Goal: Task Accomplishment & Management: Manage account settings

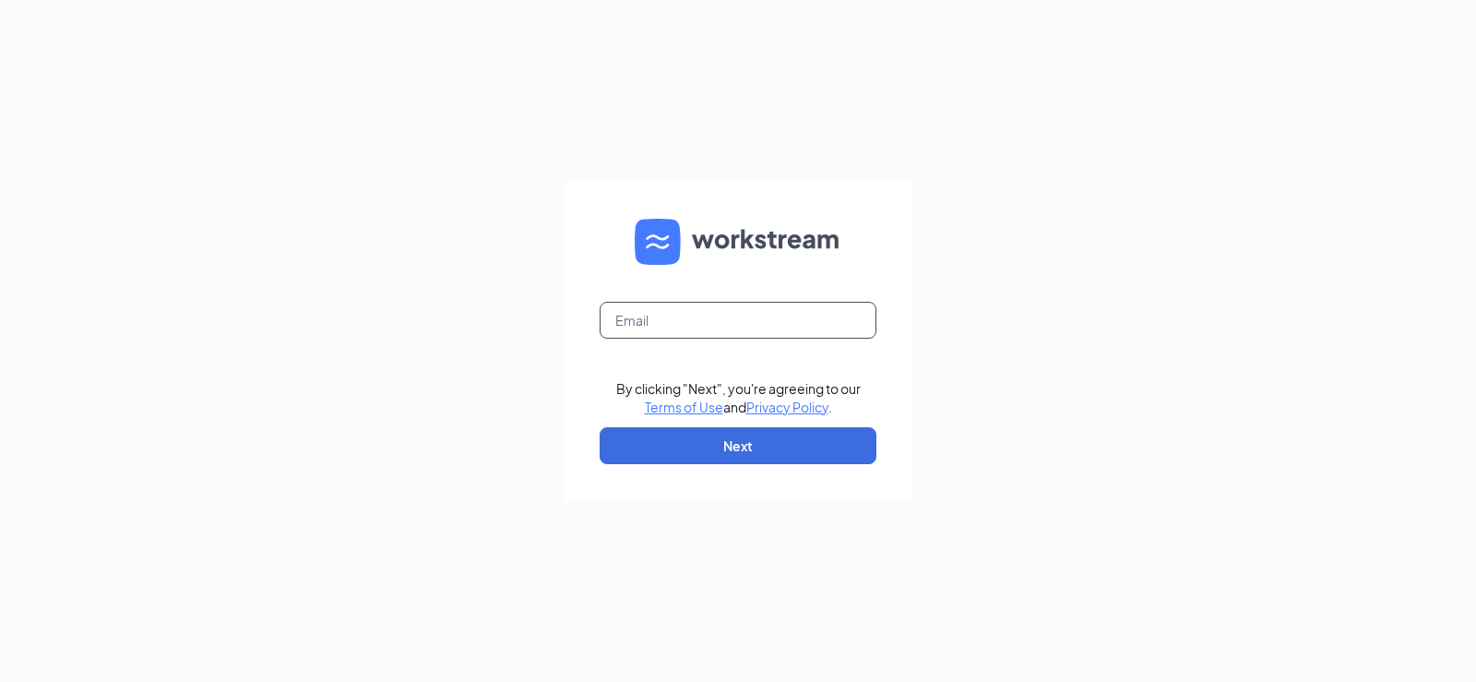
click at [717, 313] on input "text" at bounding box center [737, 320] width 277 height 37
type input "[EMAIL_ADDRESS][DOMAIN_NAME]"
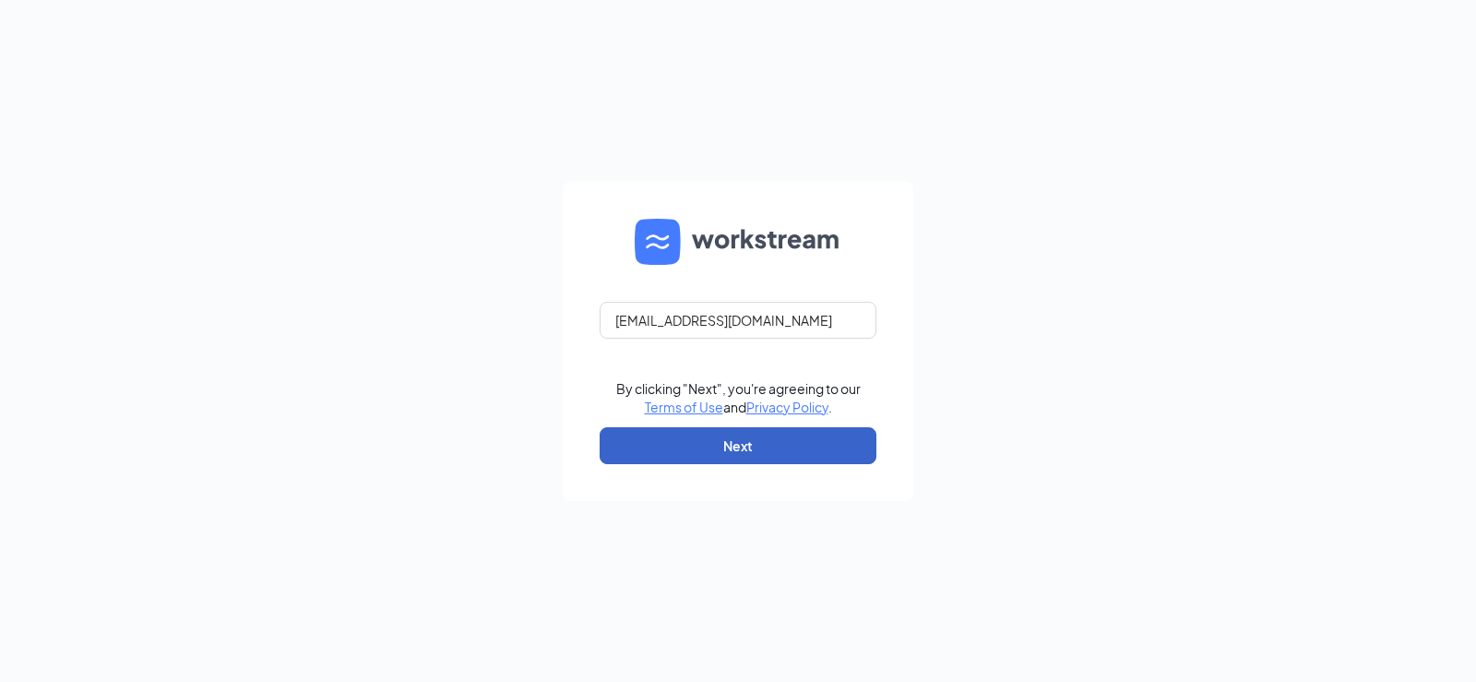
click at [742, 437] on button "Next" at bounding box center [737, 445] width 277 height 37
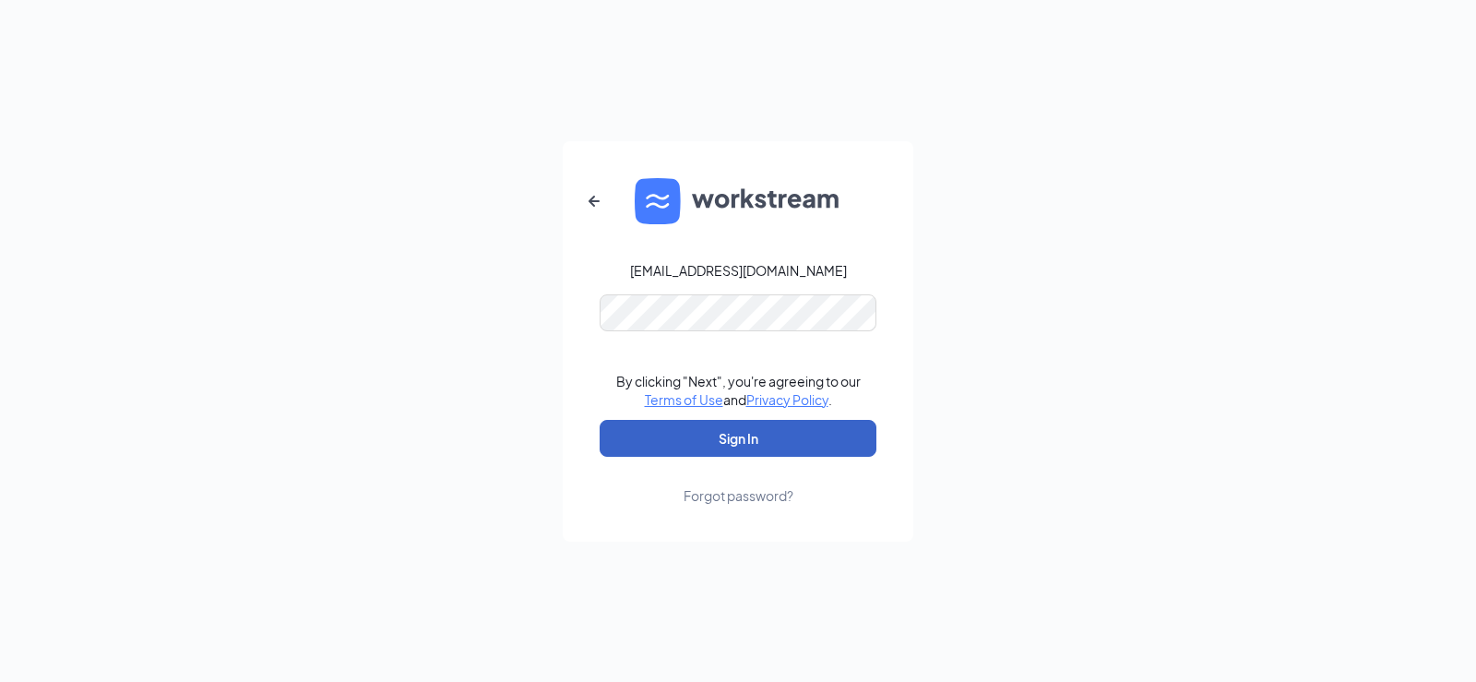
click at [739, 437] on button "Sign In" at bounding box center [737, 438] width 277 height 37
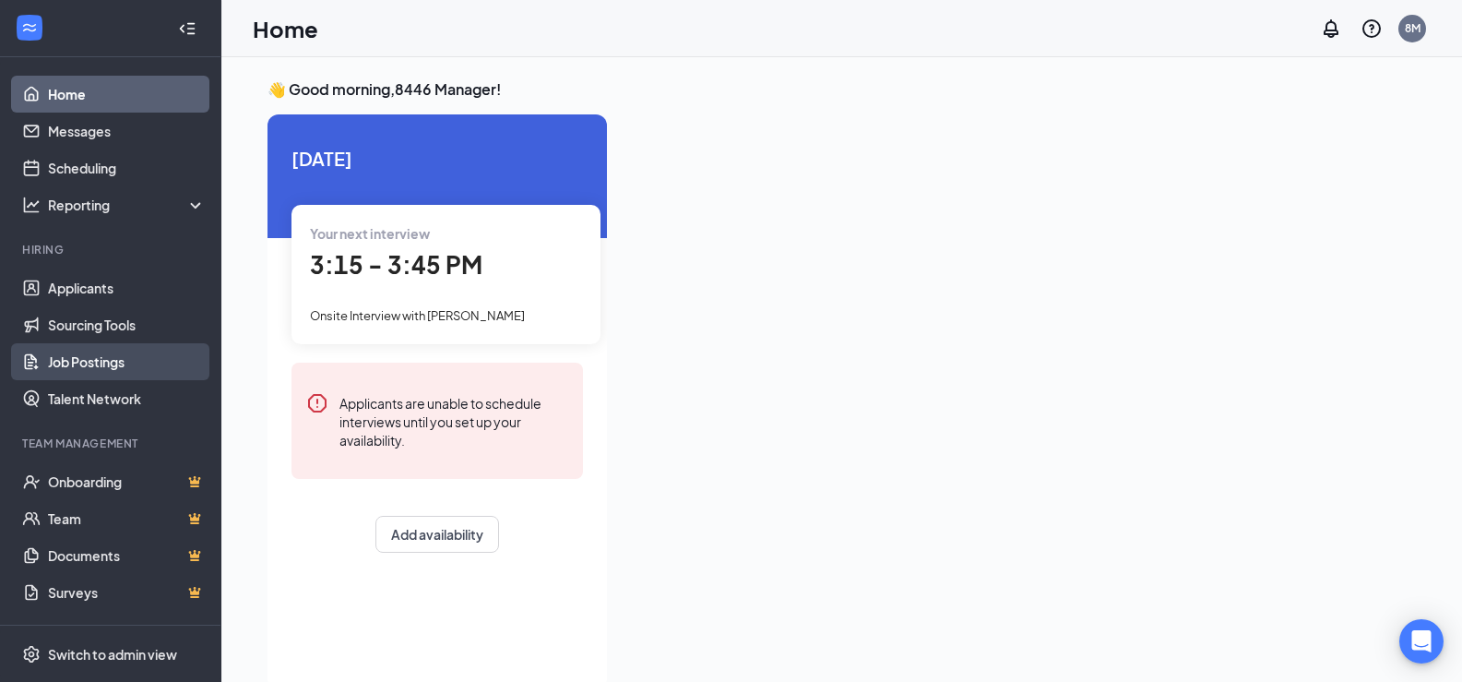
click at [89, 362] on link "Job Postings" at bounding box center [127, 361] width 158 height 37
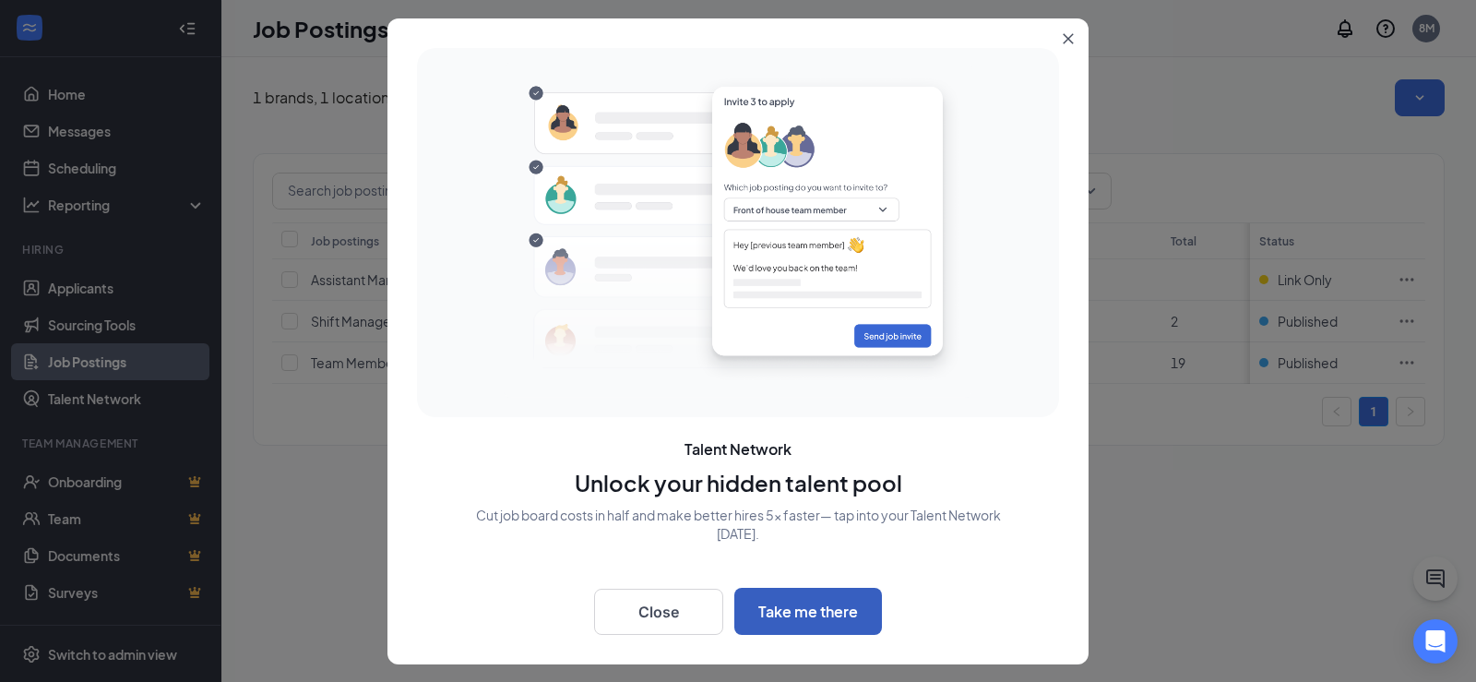
click at [819, 603] on button "Take me there" at bounding box center [808, 610] width 148 height 47
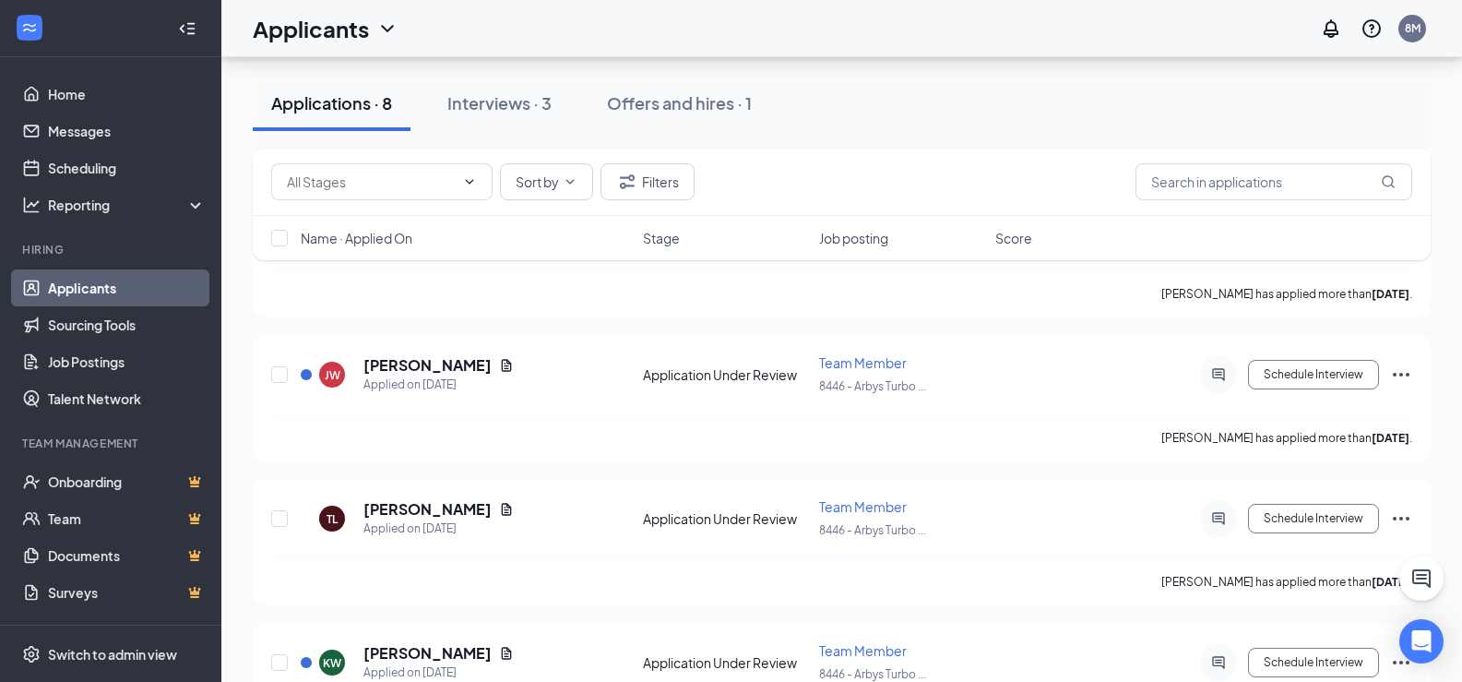
click at [133, 286] on link "Applicants" at bounding box center [127, 287] width 158 height 37
click at [708, 99] on div "Offers and hires · 1" at bounding box center [679, 102] width 145 height 23
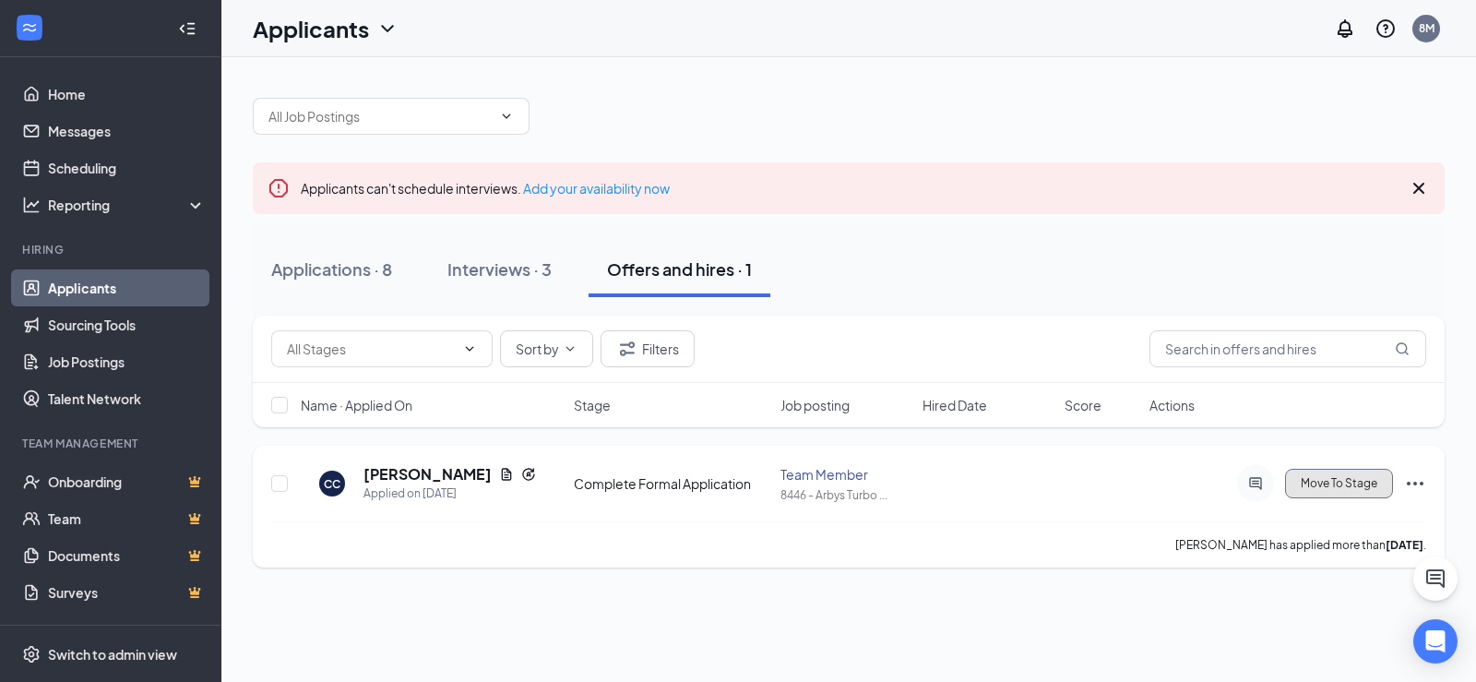
click at [1340, 483] on span "Move To Stage" at bounding box center [1338, 483] width 77 height 13
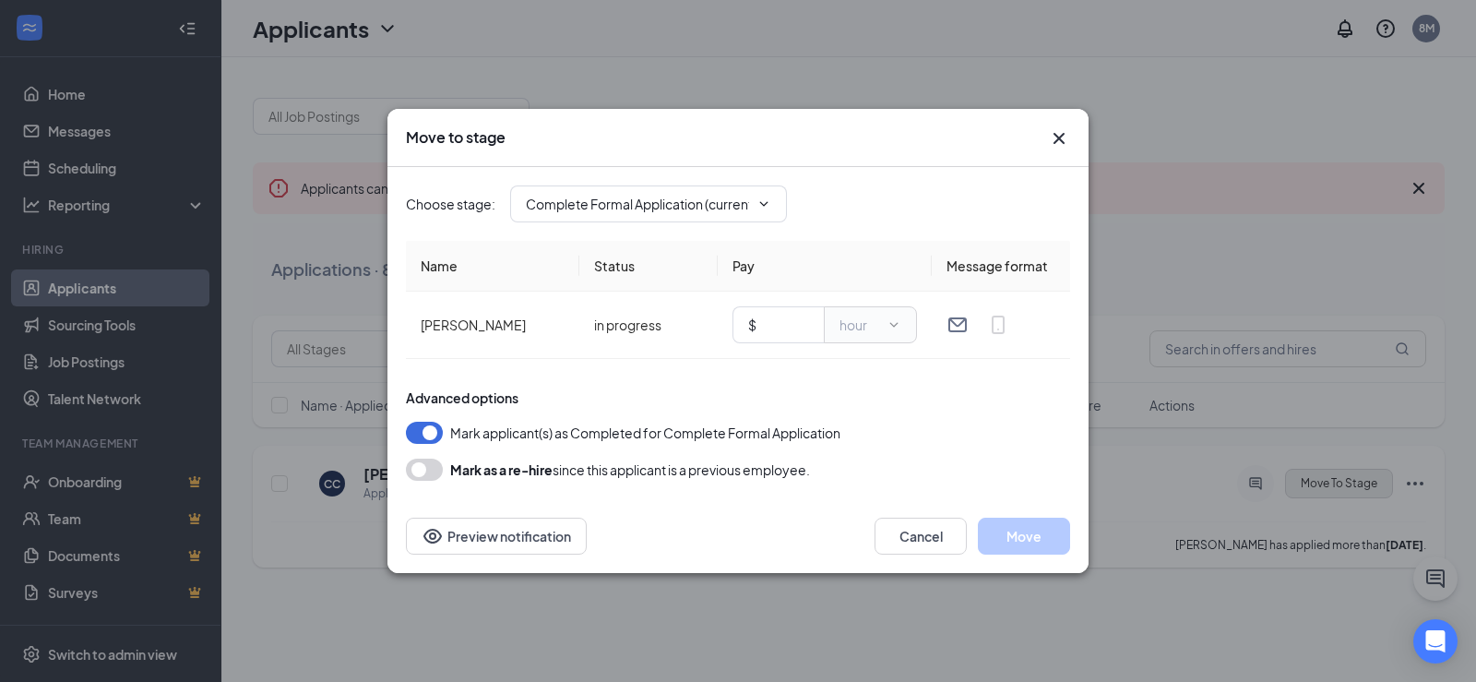
type input "Hiring Complete (final stage)"
click at [791, 323] on input "text" at bounding box center [784, 324] width 49 height 20
type input "16.00"
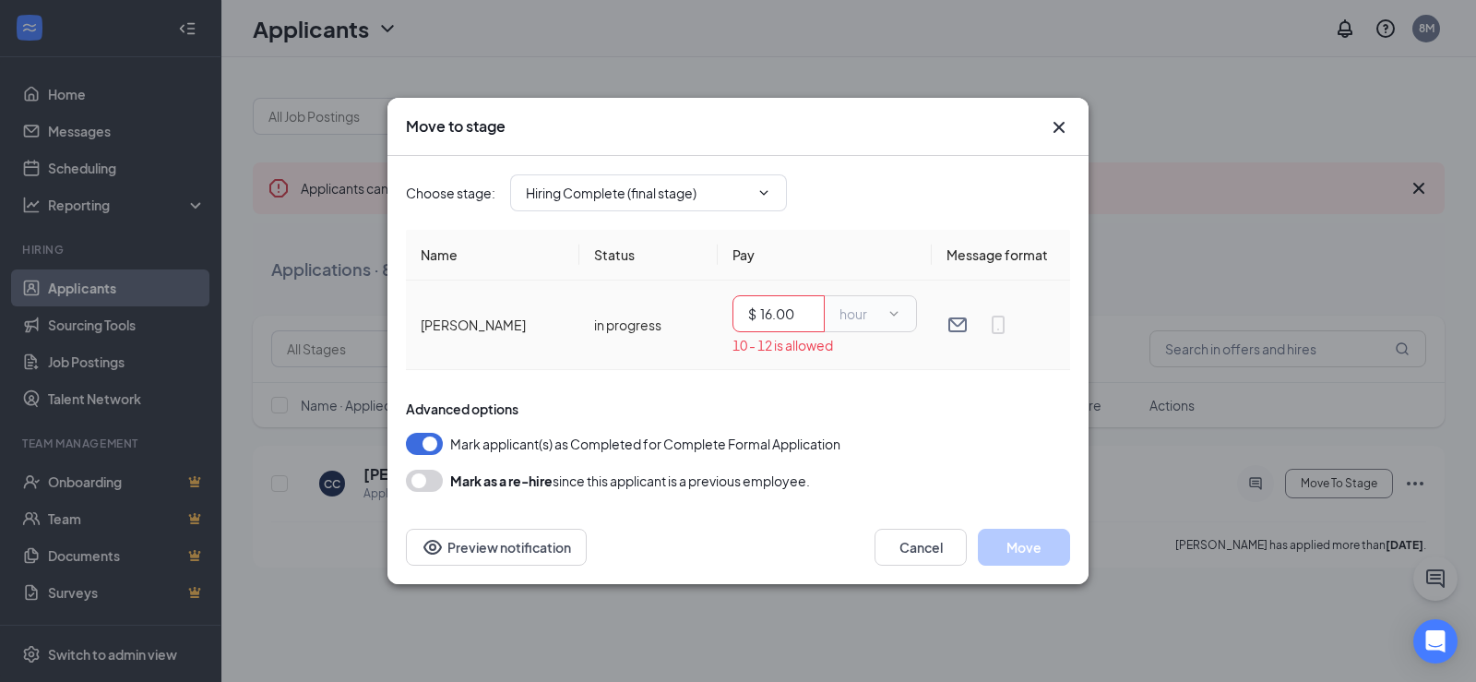
click at [774, 315] on input "16.00" at bounding box center [784, 313] width 49 height 20
click at [1052, 130] on icon "Cross" at bounding box center [1059, 127] width 22 height 22
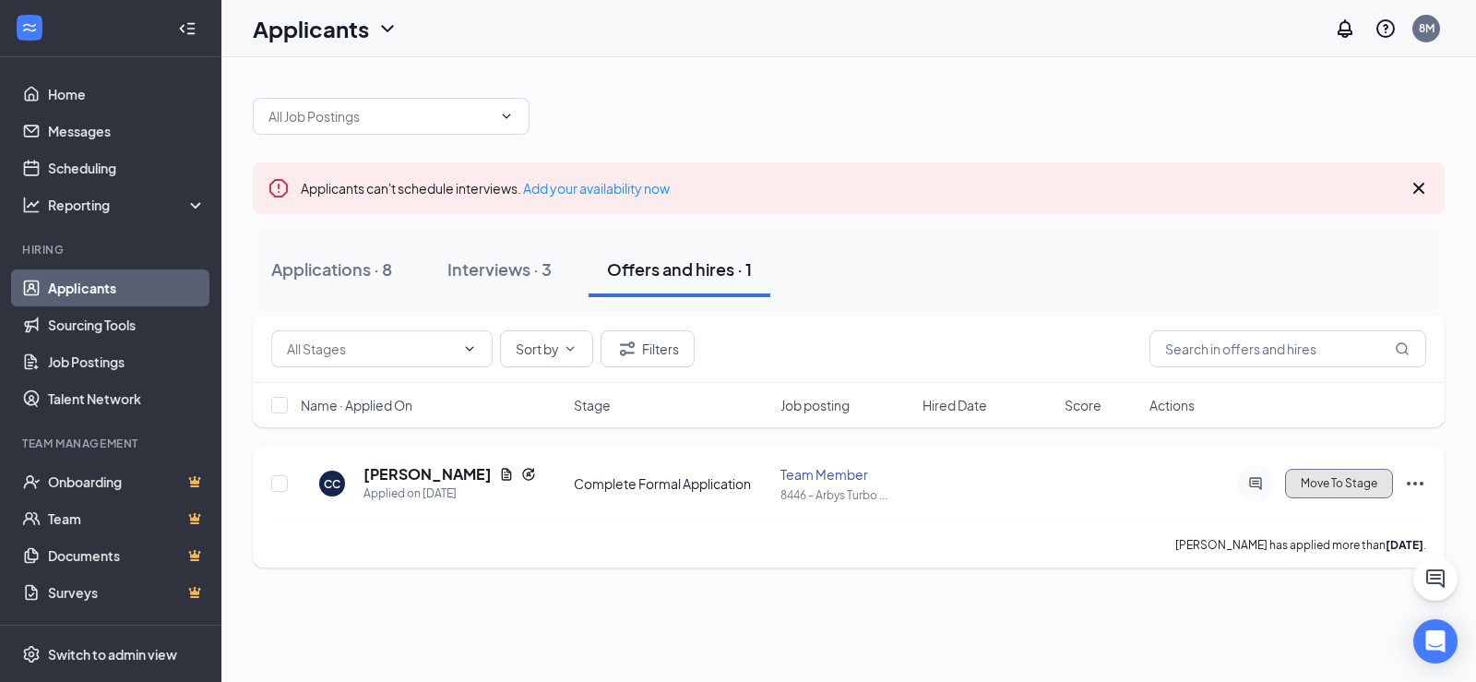
click at [1327, 482] on span "Move To Stage" at bounding box center [1338, 483] width 77 height 13
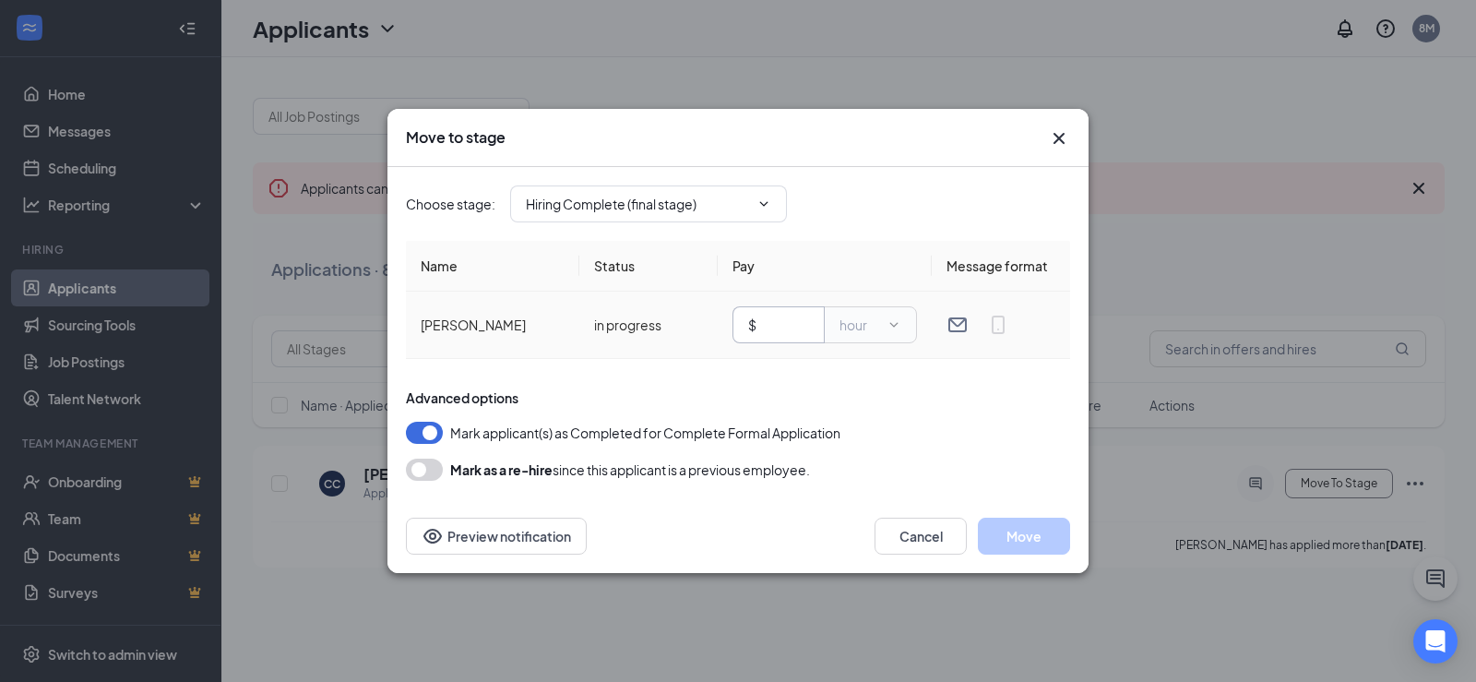
click at [791, 324] on input "text" at bounding box center [784, 324] width 49 height 20
type input "16.00"
click at [1033, 534] on button "Move" at bounding box center [1024, 535] width 92 height 37
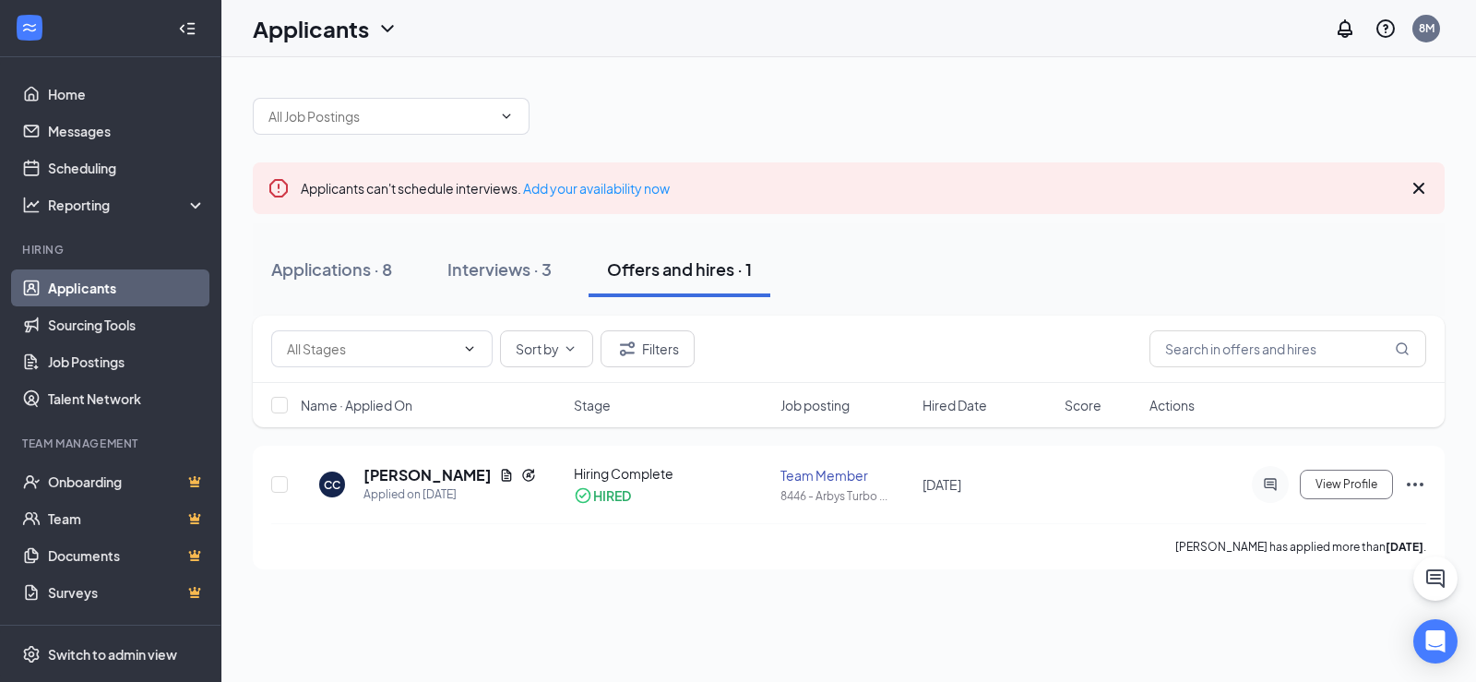
click at [88, 282] on link "Applicants" at bounding box center [127, 287] width 158 height 37
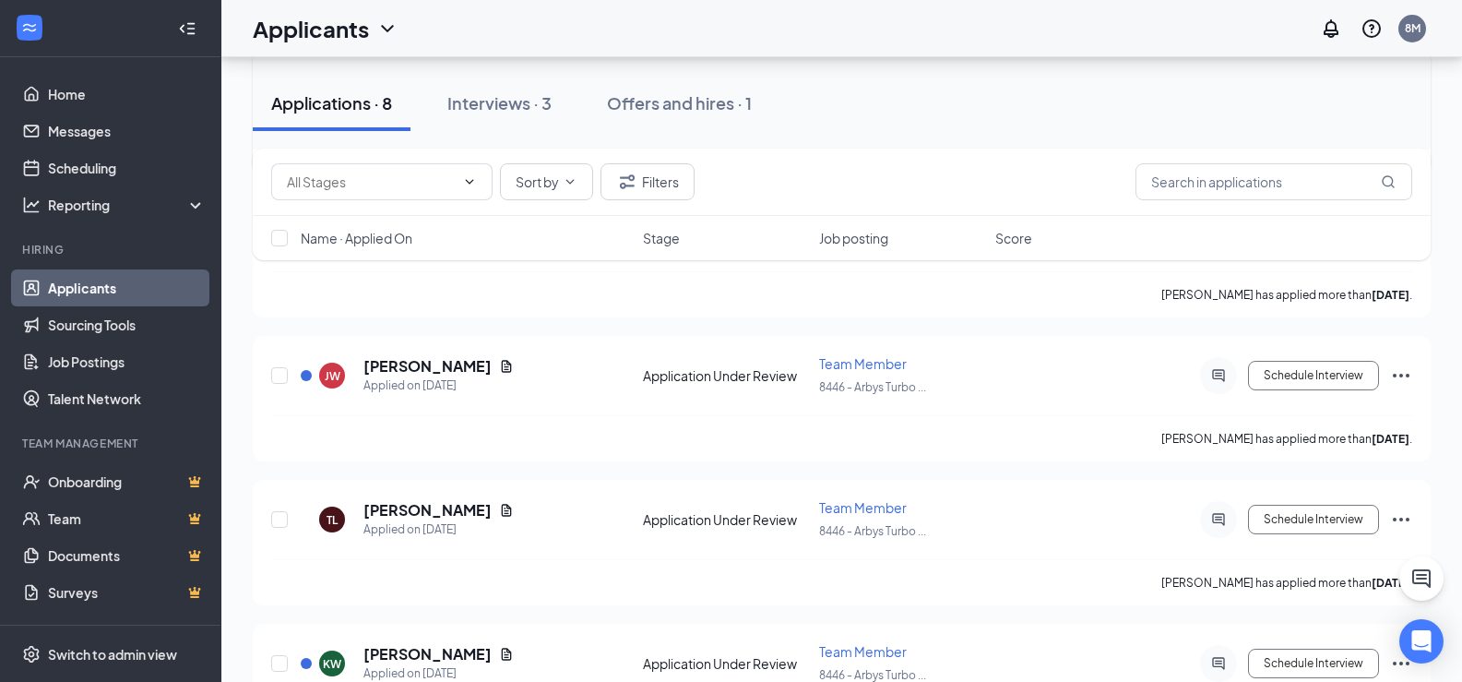
scroll to position [830, 0]
click at [1404, 370] on icon "Ellipses" at bounding box center [1401, 374] width 22 height 22
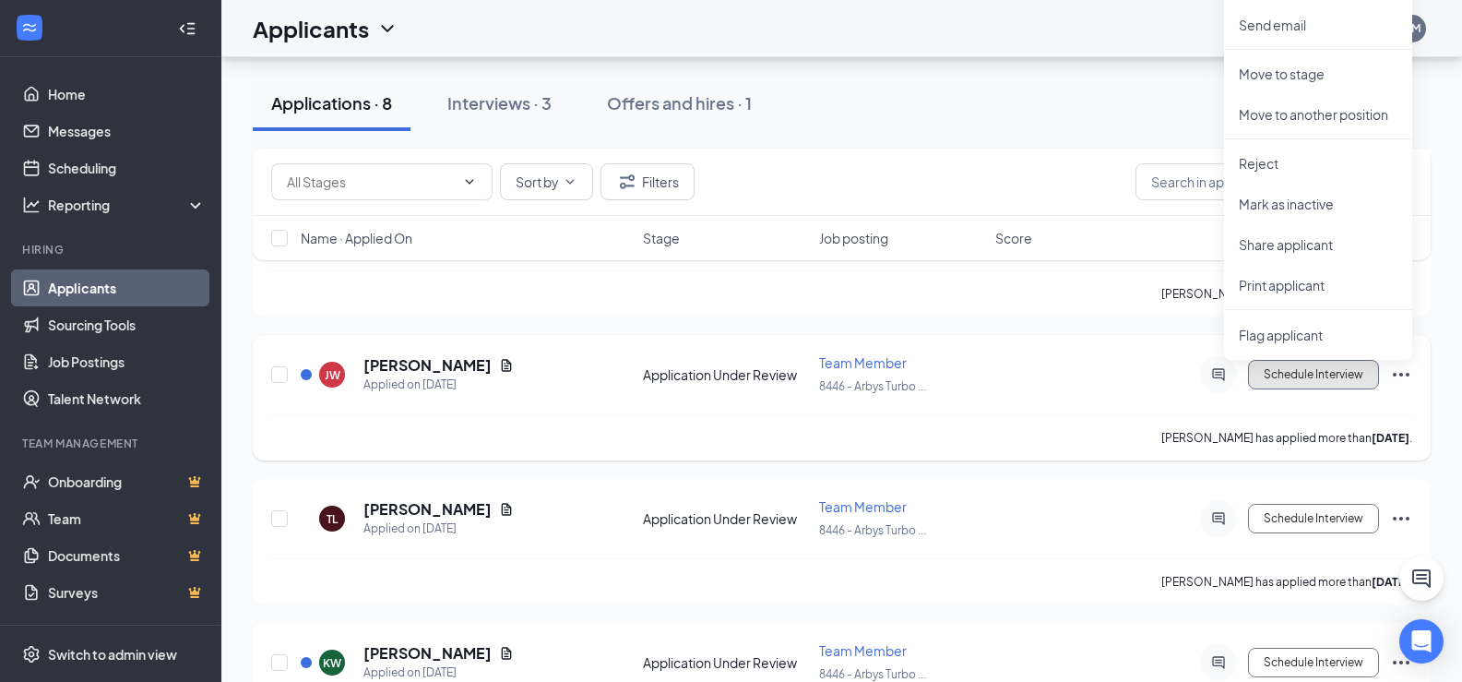
click at [1299, 366] on button "Schedule Interview" at bounding box center [1313, 375] width 131 height 30
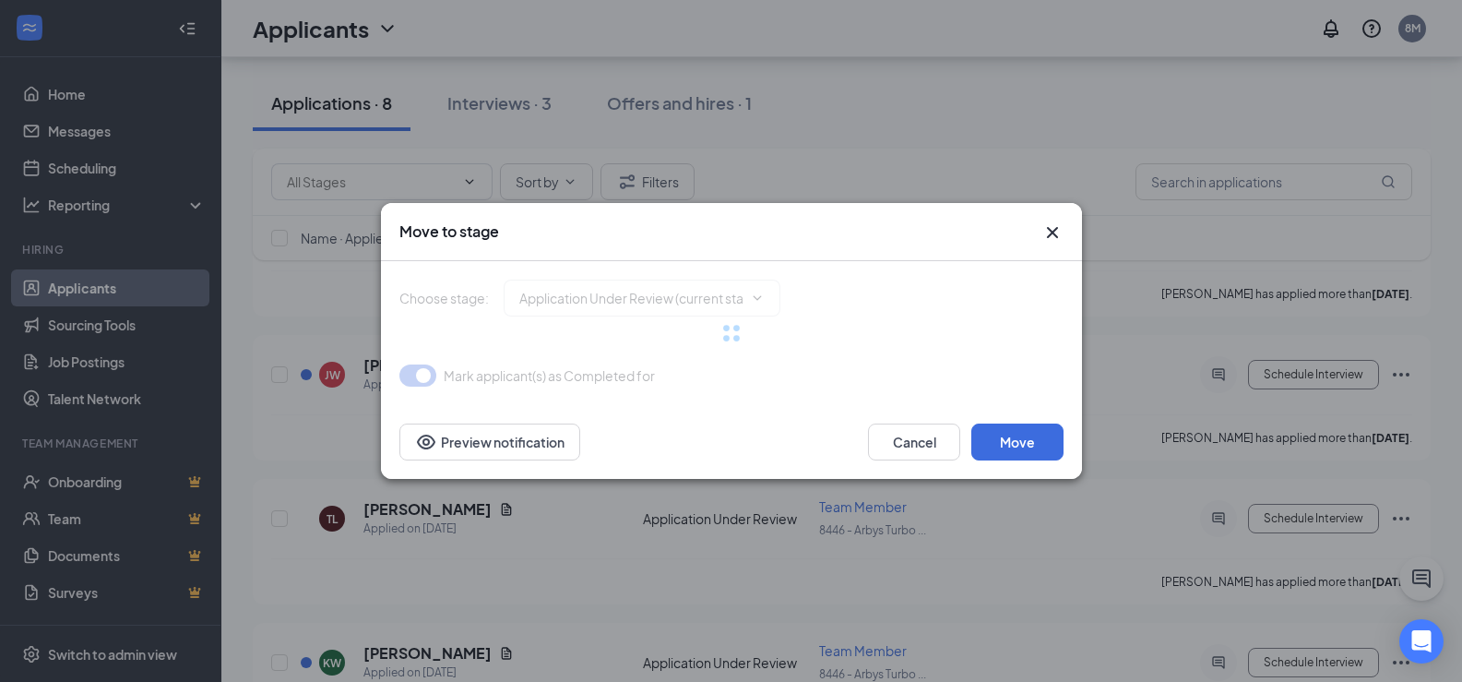
type input "Onsite Interview (next stage)"
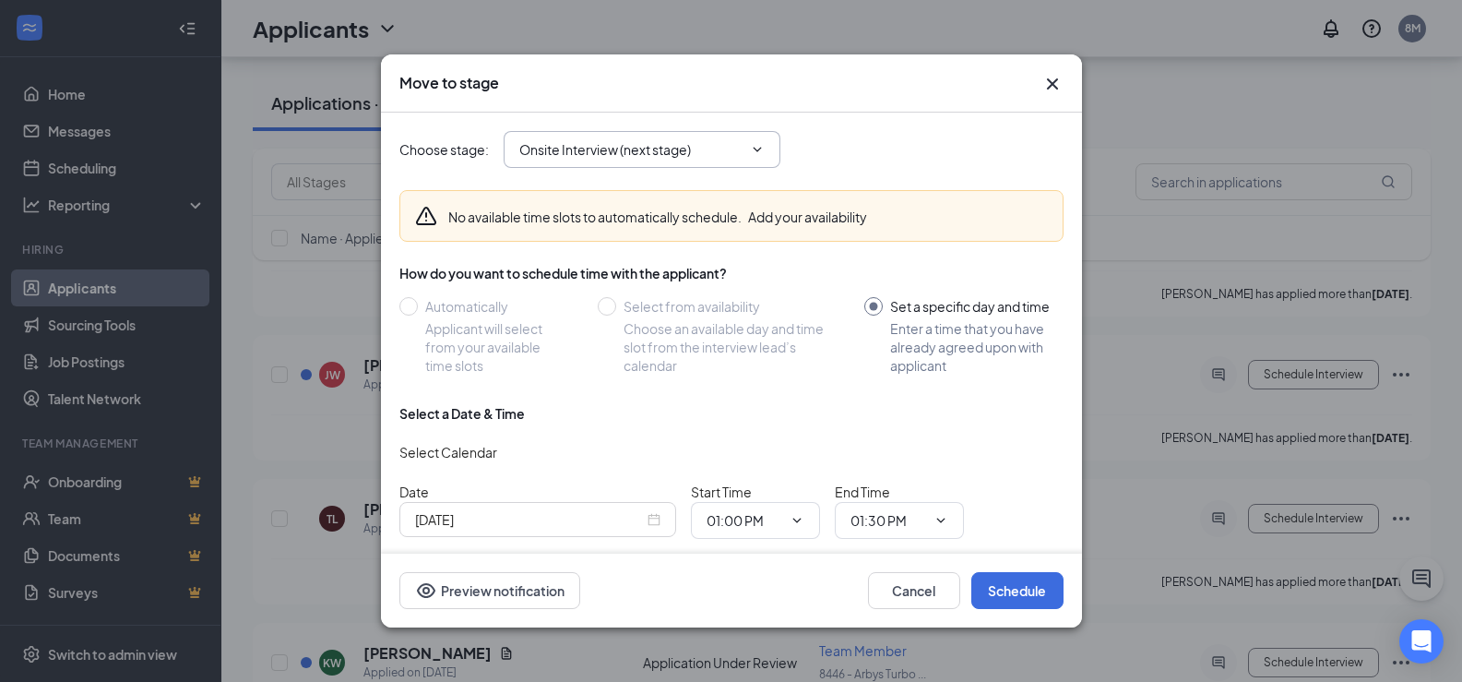
click at [758, 151] on icon "ChevronDown" at bounding box center [757, 150] width 8 height 5
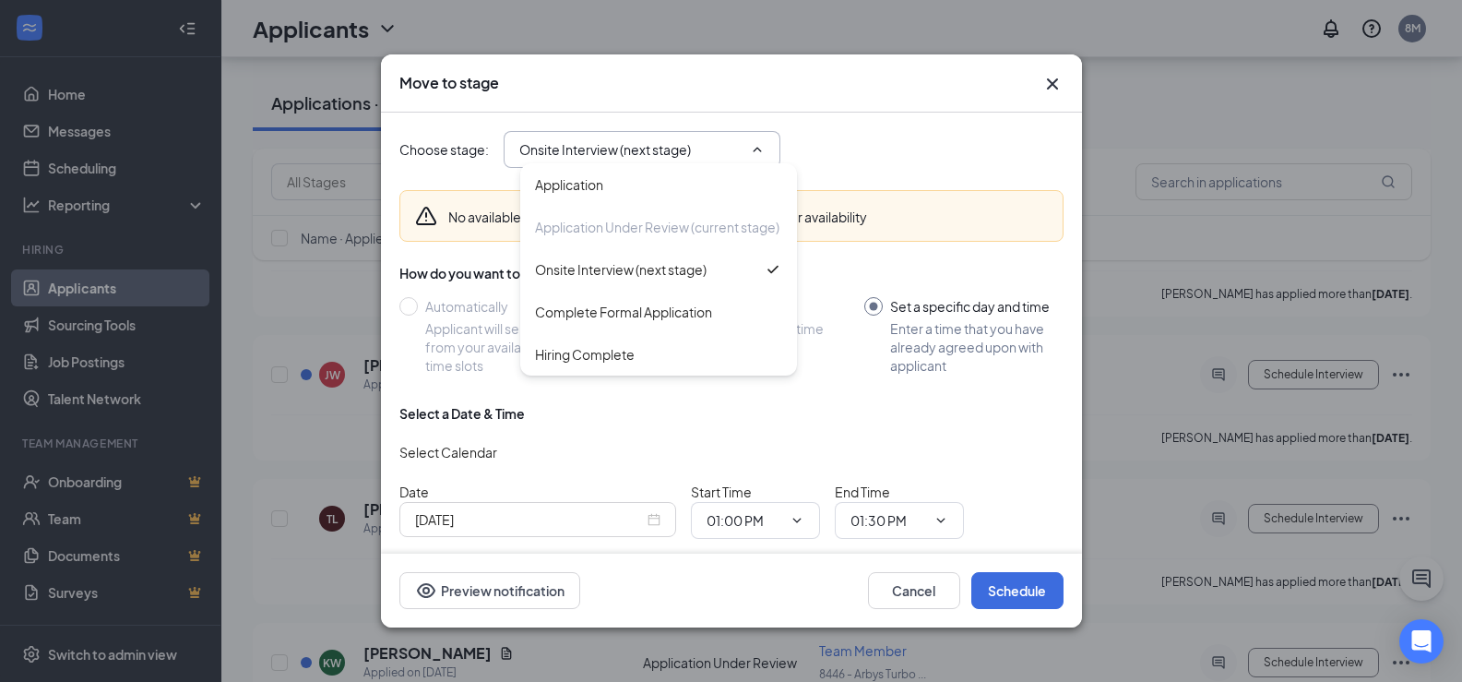
click at [1050, 87] on icon "Cross" at bounding box center [1051, 83] width 11 height 11
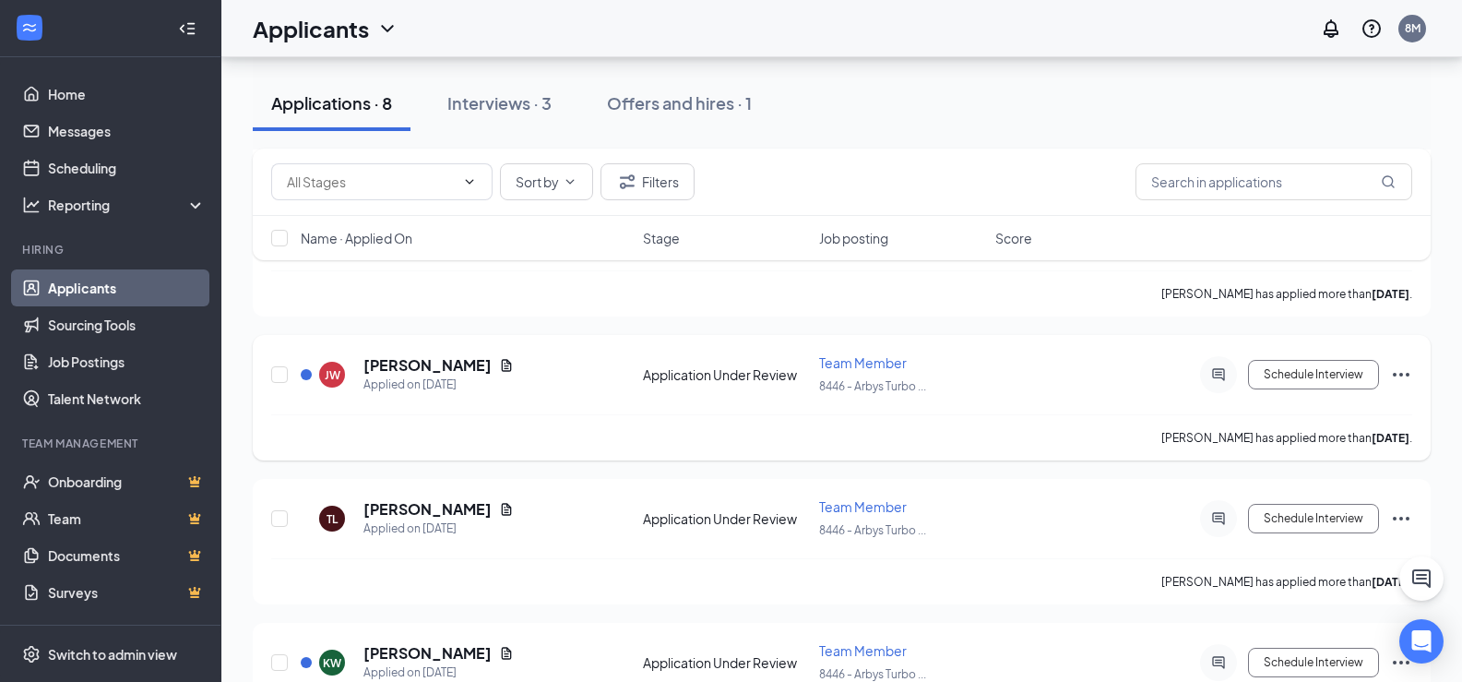
click at [1405, 373] on icon "Ellipses" at bounding box center [1401, 374] width 22 height 22
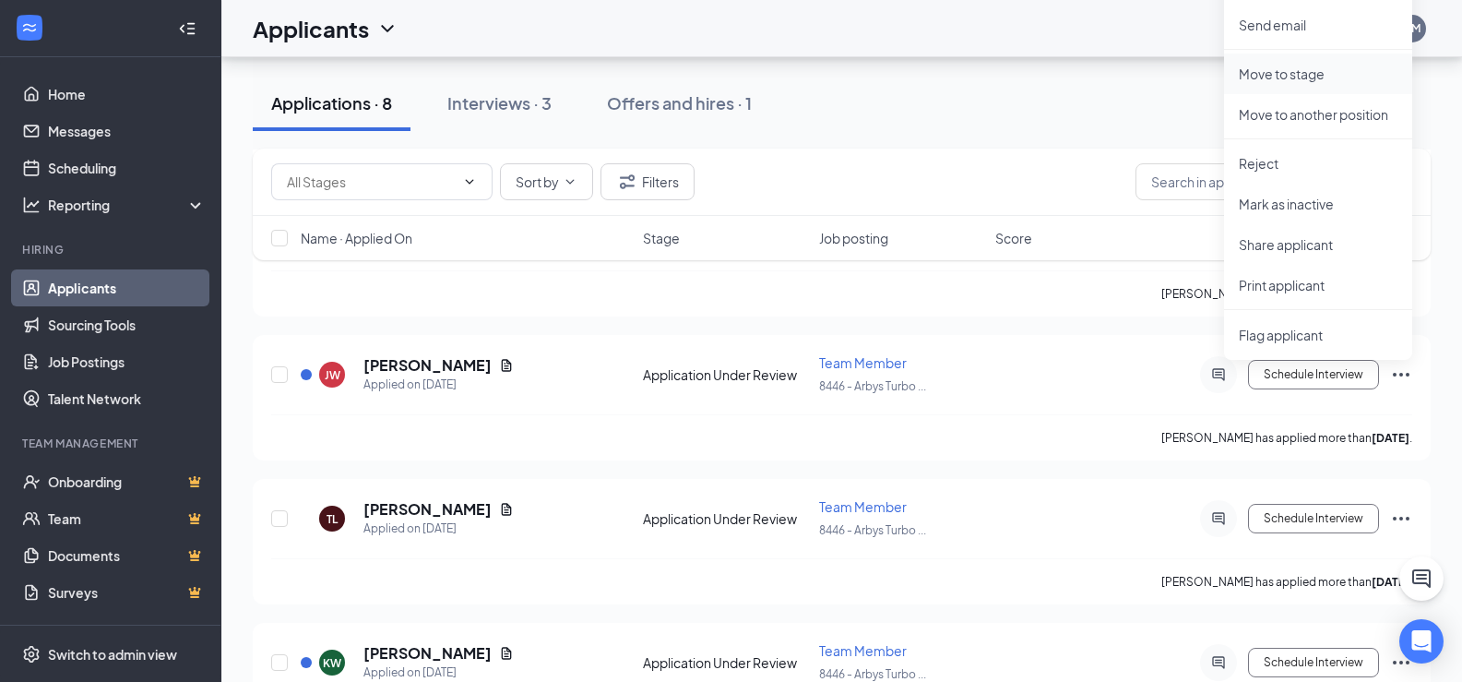
click at [1298, 72] on p "Move to stage" at bounding box center [1318, 74] width 159 height 18
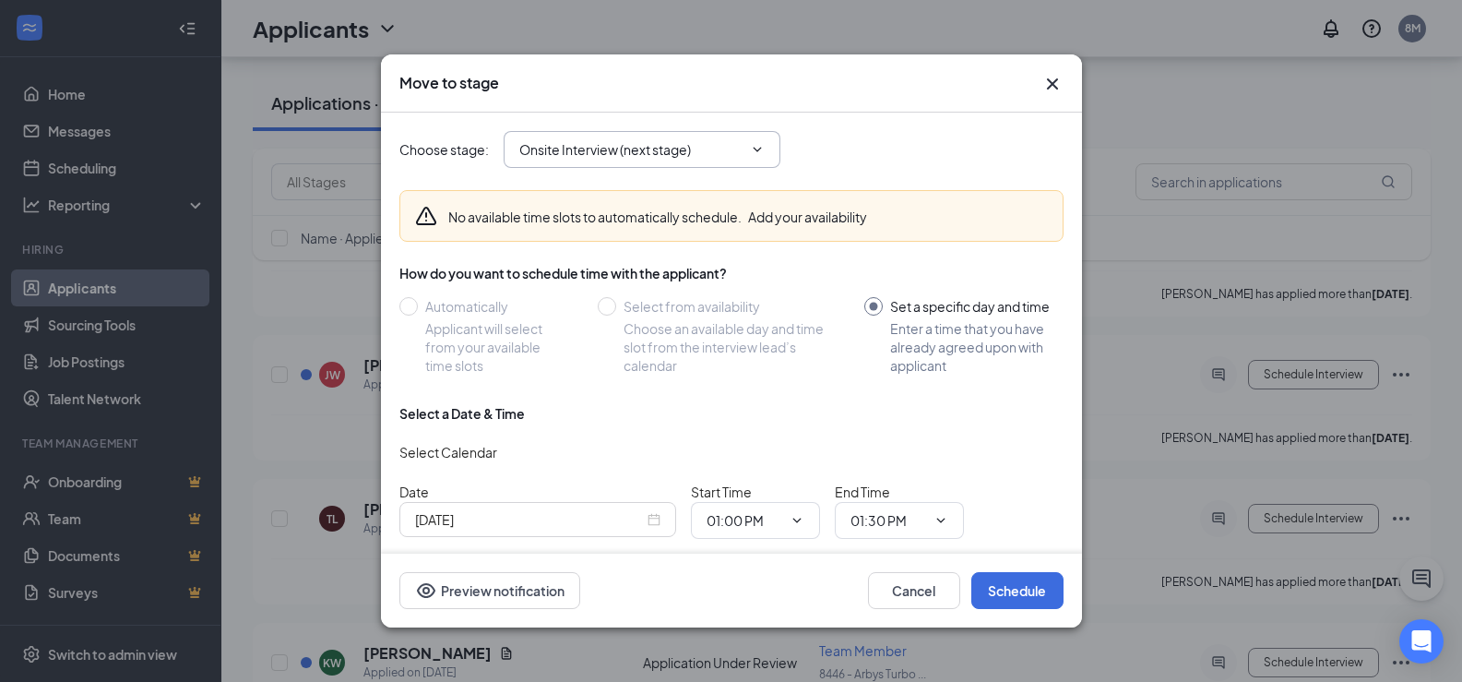
click at [758, 147] on icon "ChevronDown" at bounding box center [757, 149] width 15 height 15
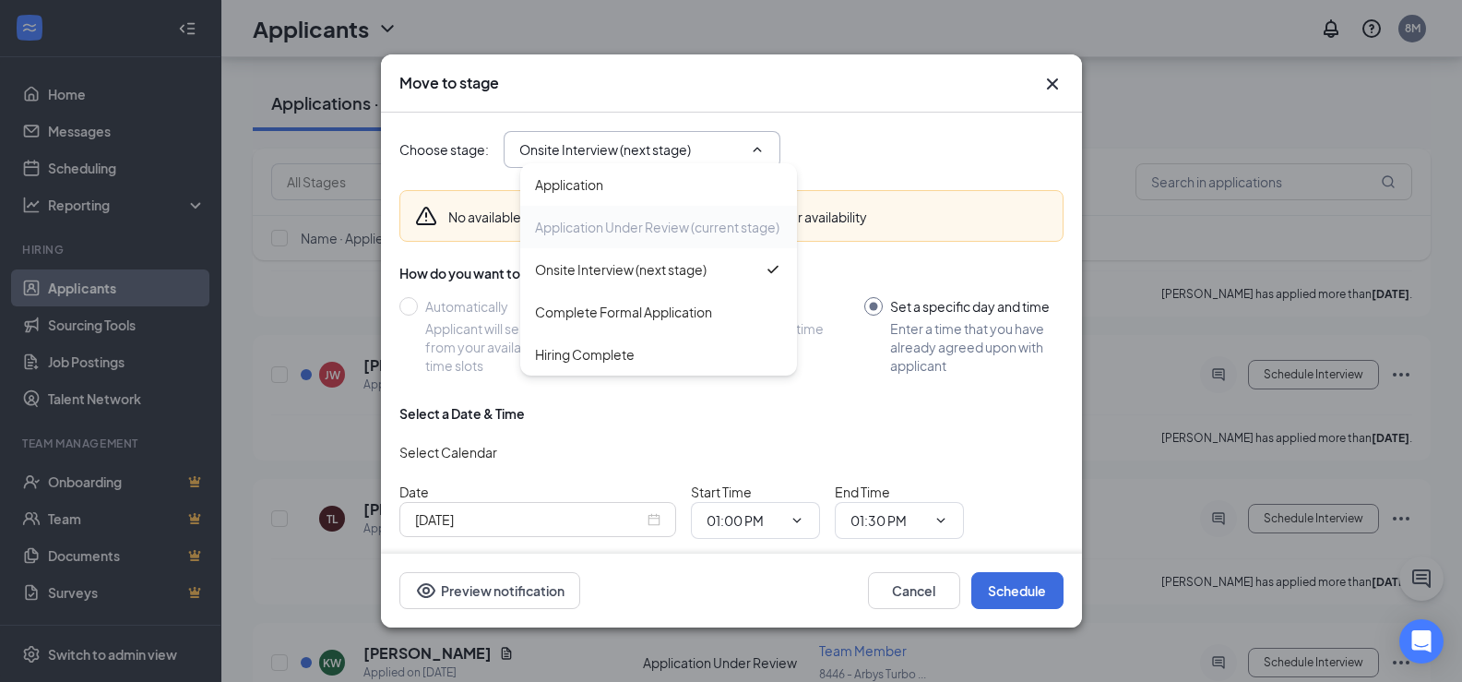
click at [658, 312] on div "Complete Formal Application" at bounding box center [623, 312] width 177 height 20
type input "Complete Formal Application"
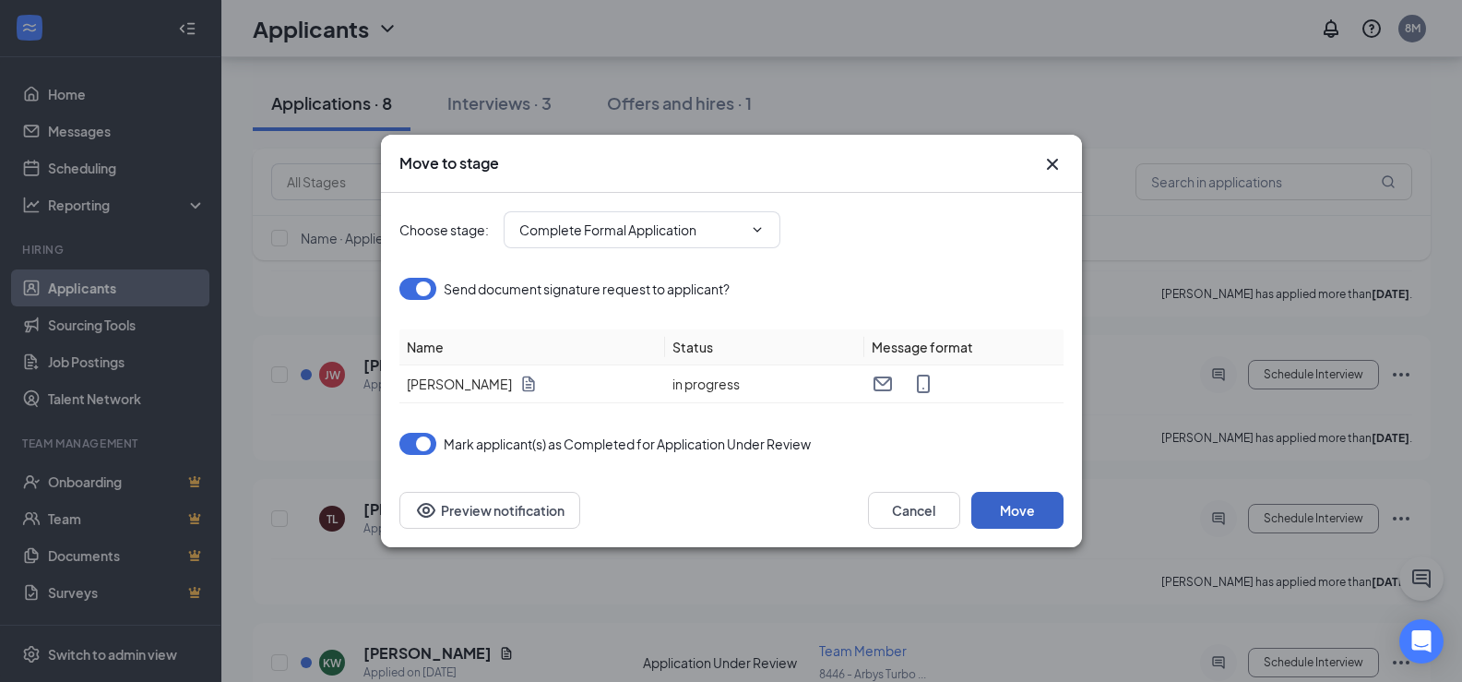
click at [1026, 509] on button "Move" at bounding box center [1017, 510] width 92 height 37
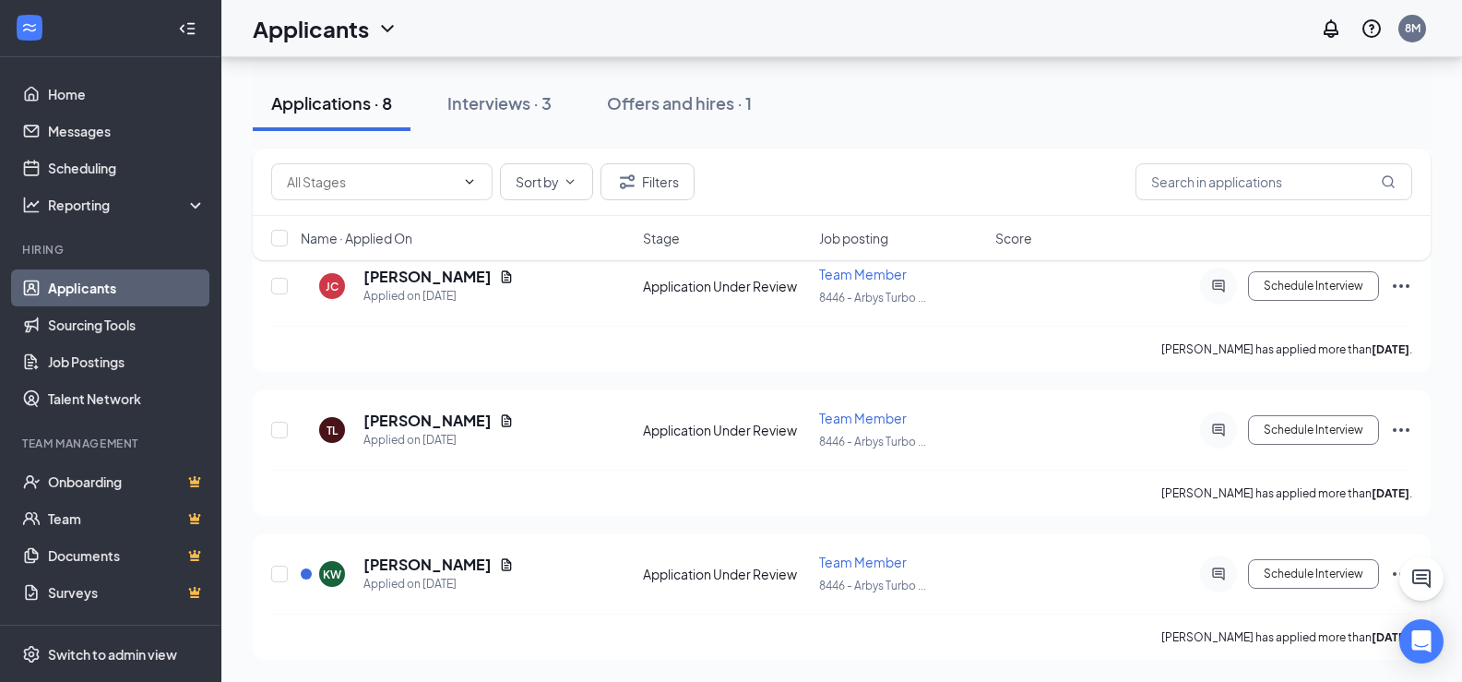
scroll to position [682, 0]
